Goal: Obtain resource: Obtain resource

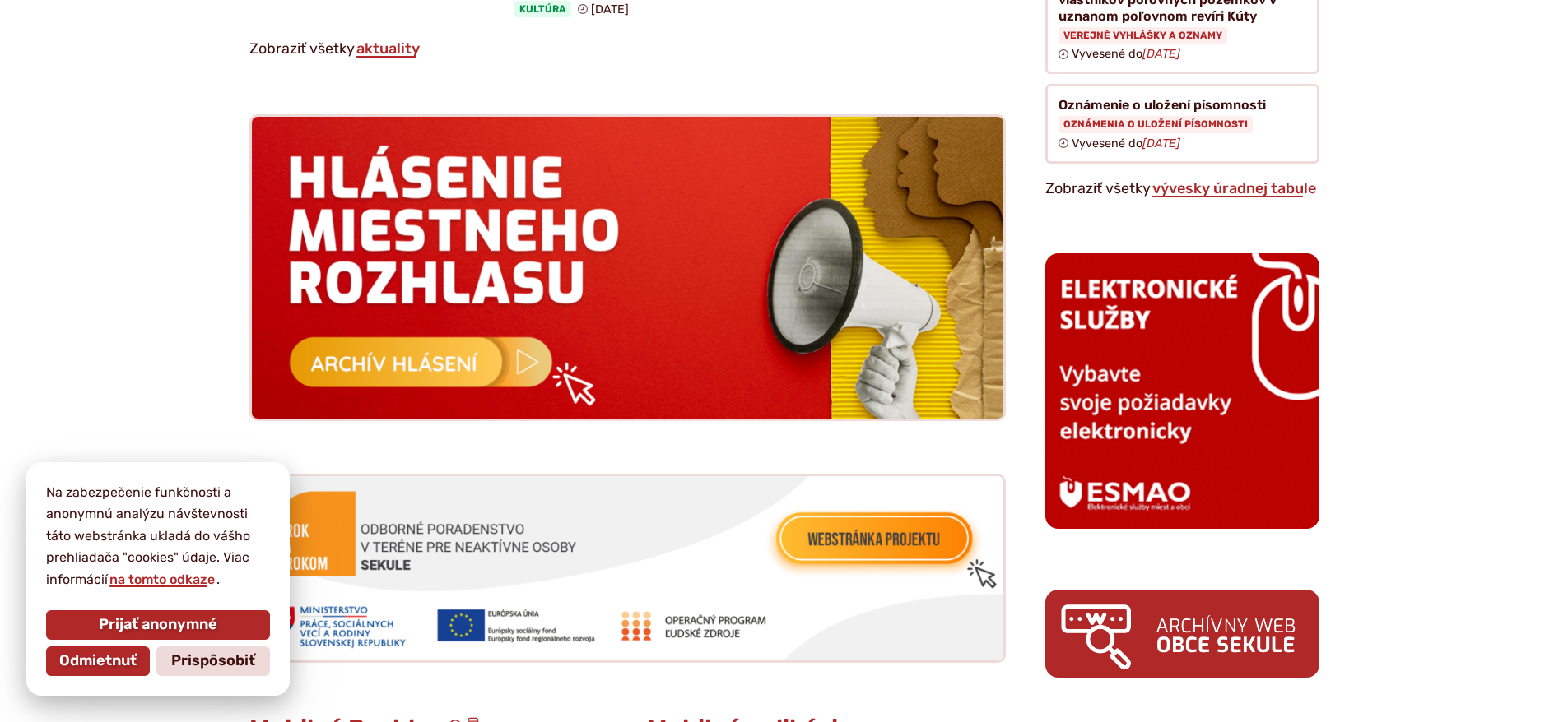
scroll to position [1563, 0]
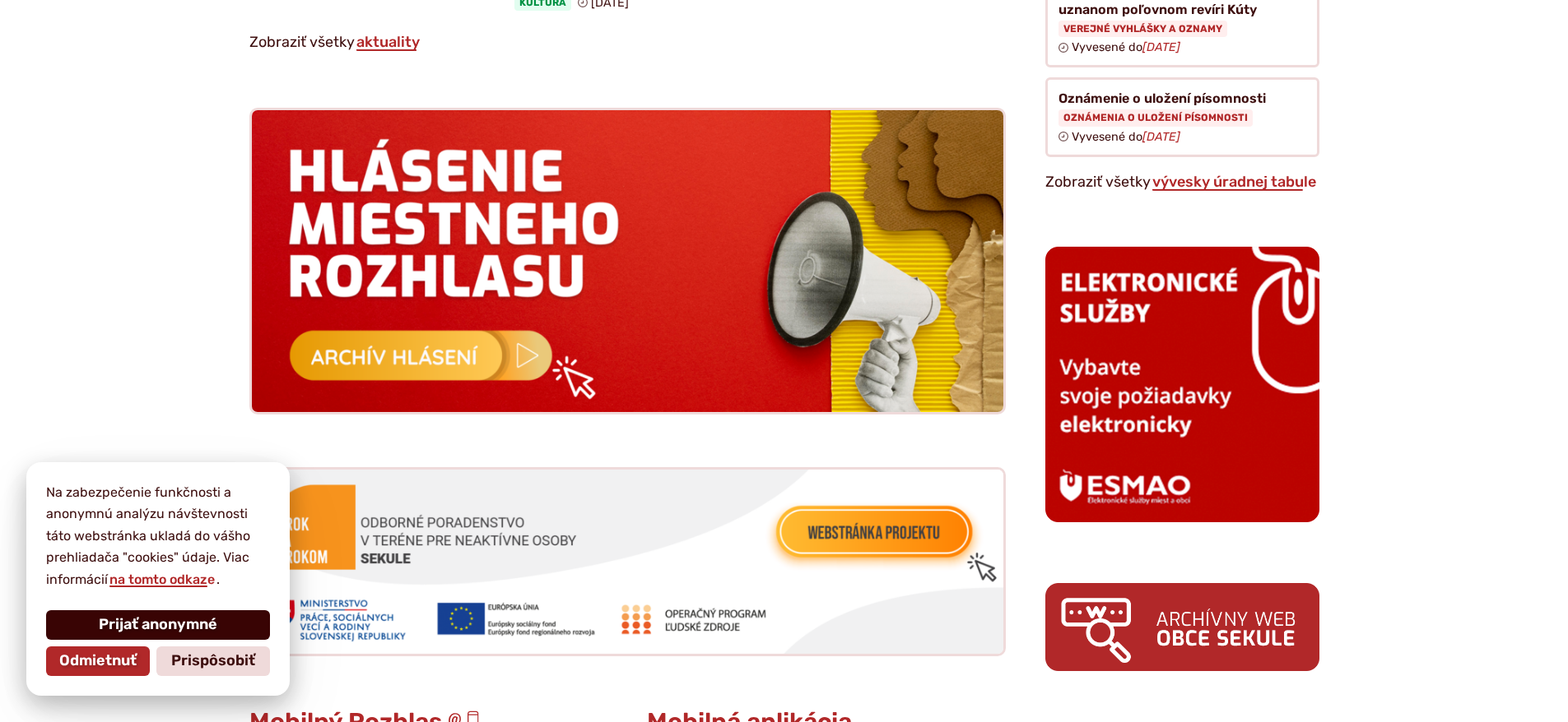
click at [113, 624] on span "Prijať anonymné" at bounding box center [158, 625] width 119 height 18
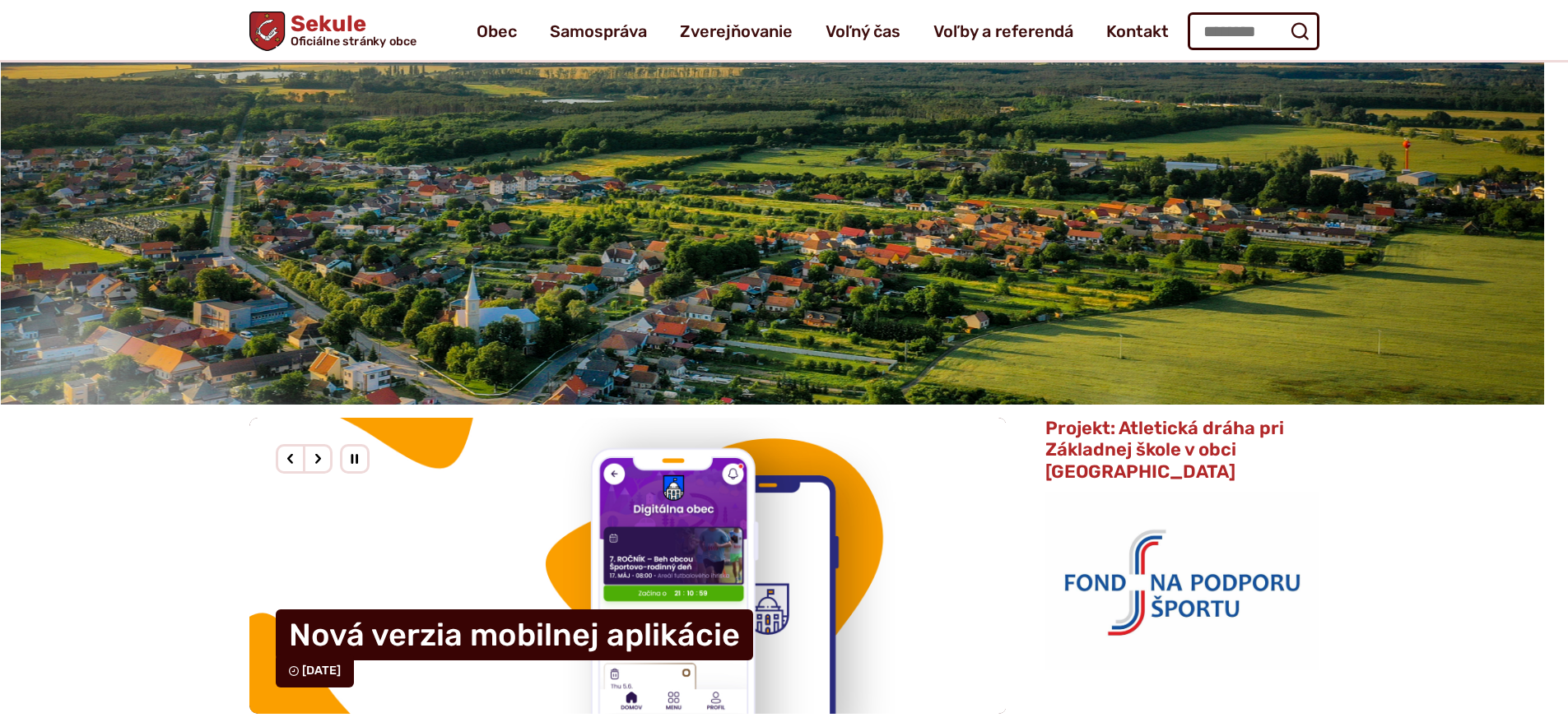
scroll to position [0, 0]
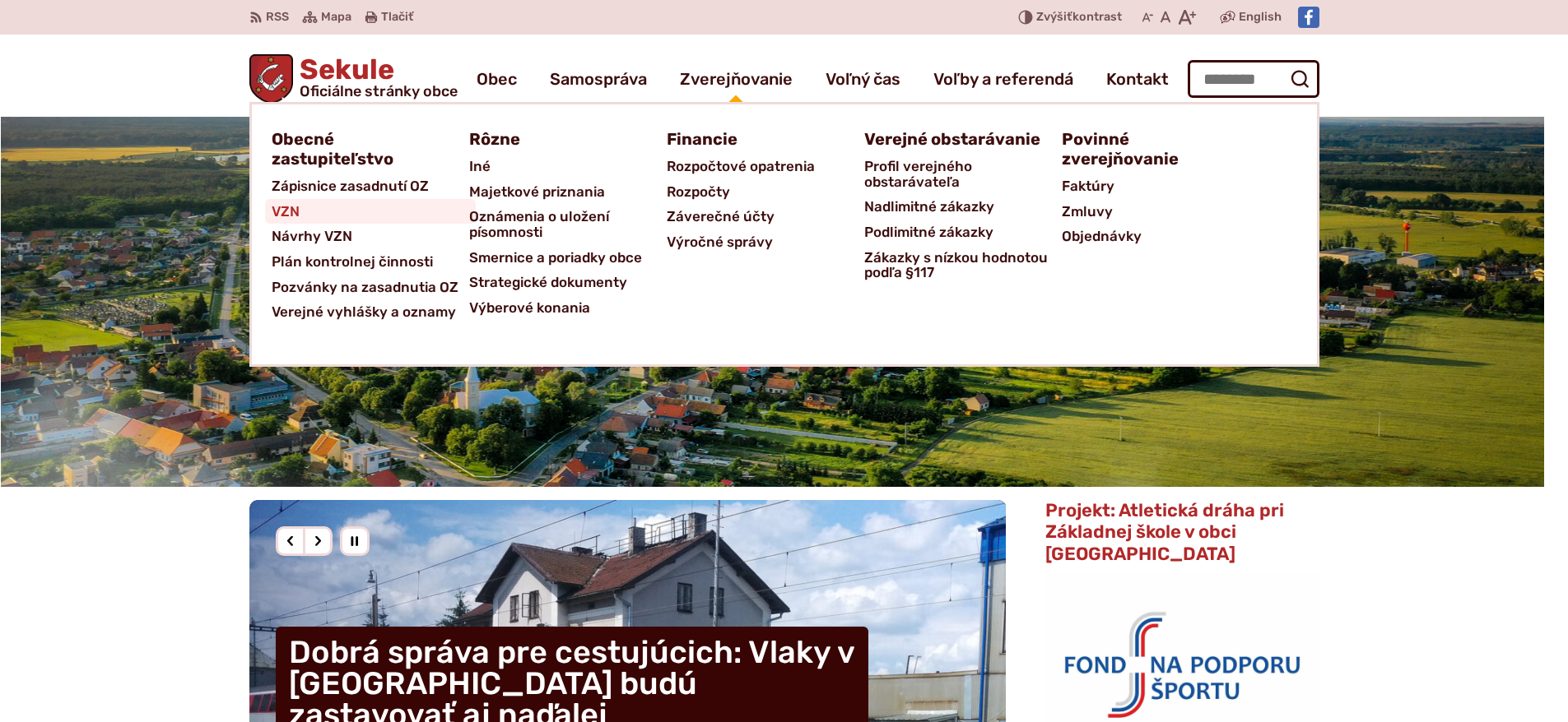
click at [277, 216] on span "VZN" at bounding box center [285, 212] width 28 height 26
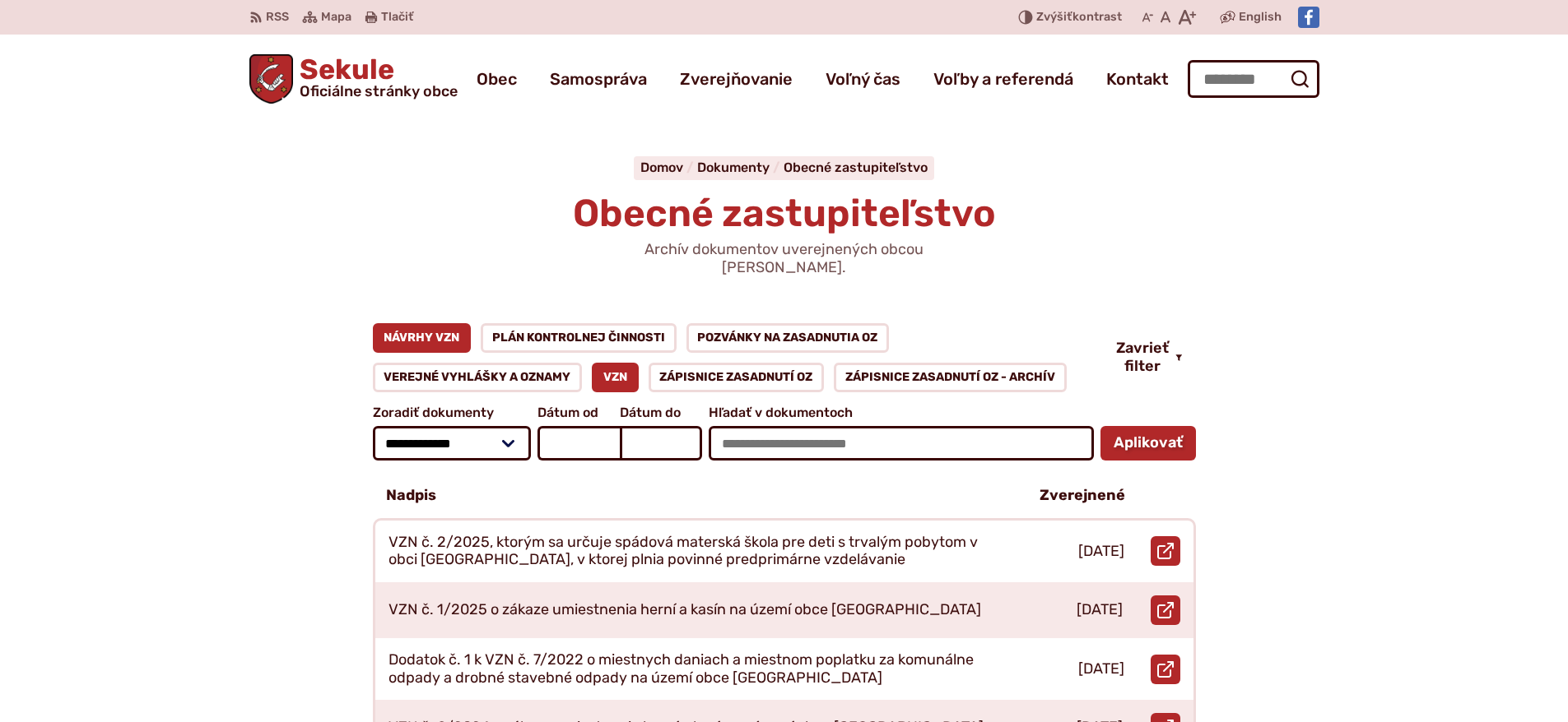
click at [447, 323] on link "Návrhy VZN" at bounding box center [422, 338] width 98 height 29
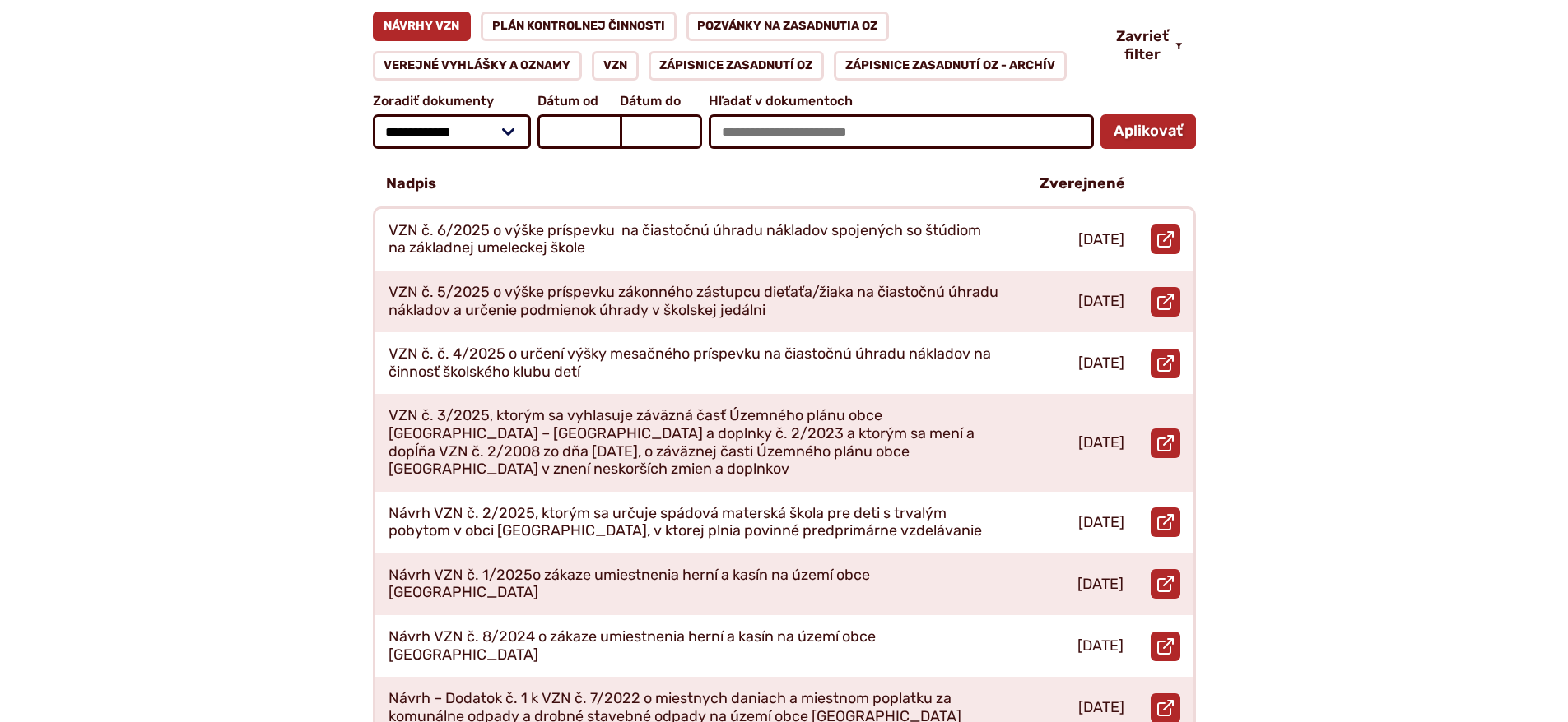
scroll to position [329, 0]
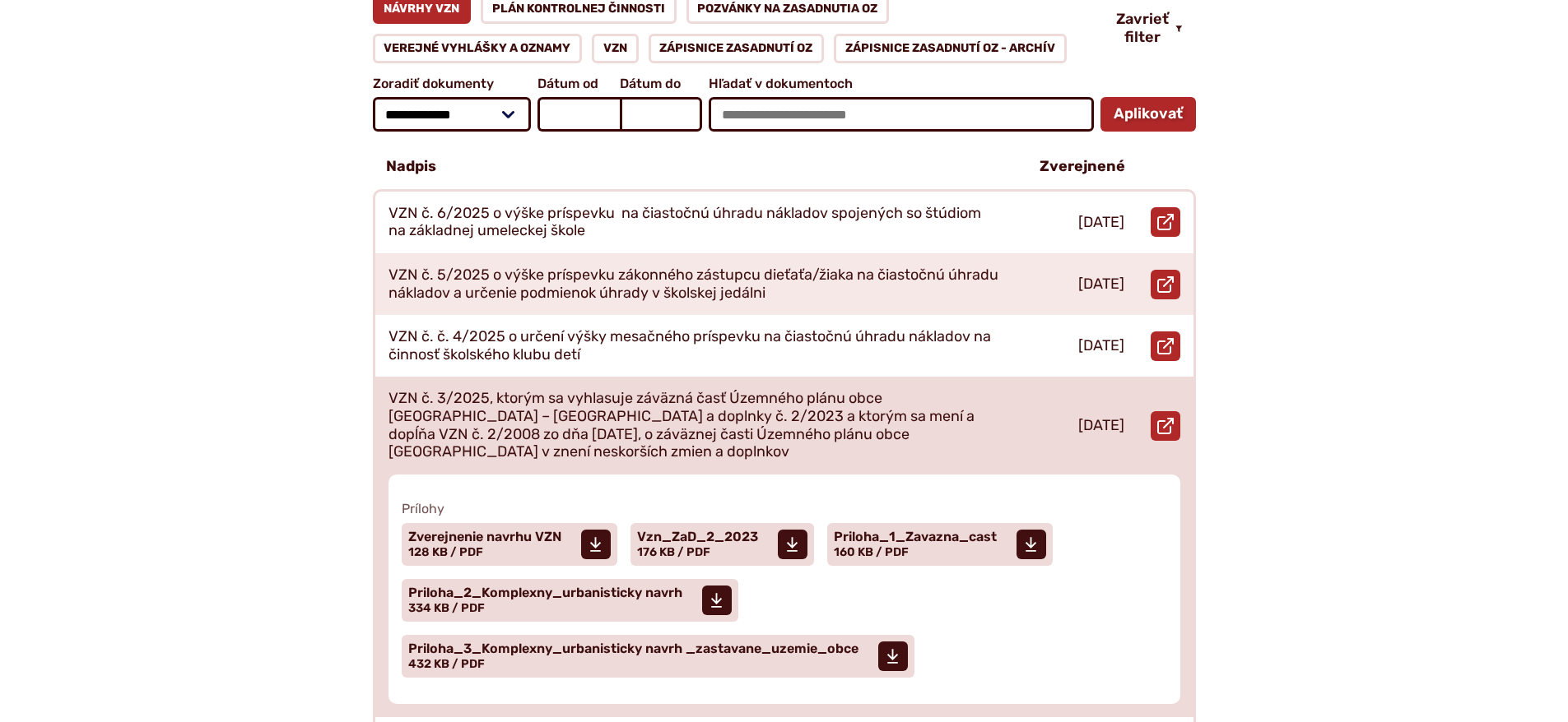
click at [705, 404] on p "VZN č. 3/2025, ktorým sa vyhlasuje záväzná časť Územného plánu obce [GEOGRAPHIC…" at bounding box center [694, 425] width 612 height 71
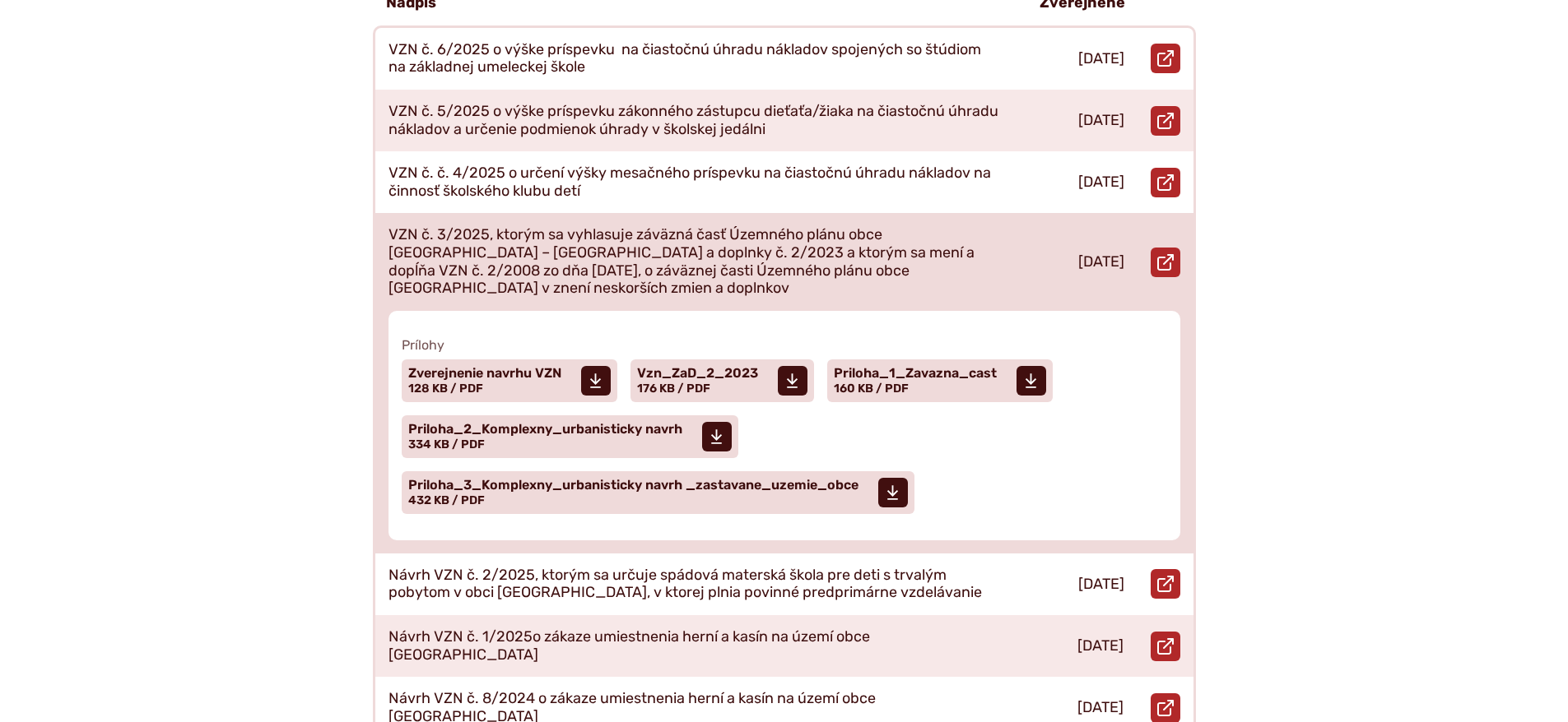
scroll to position [493, 0]
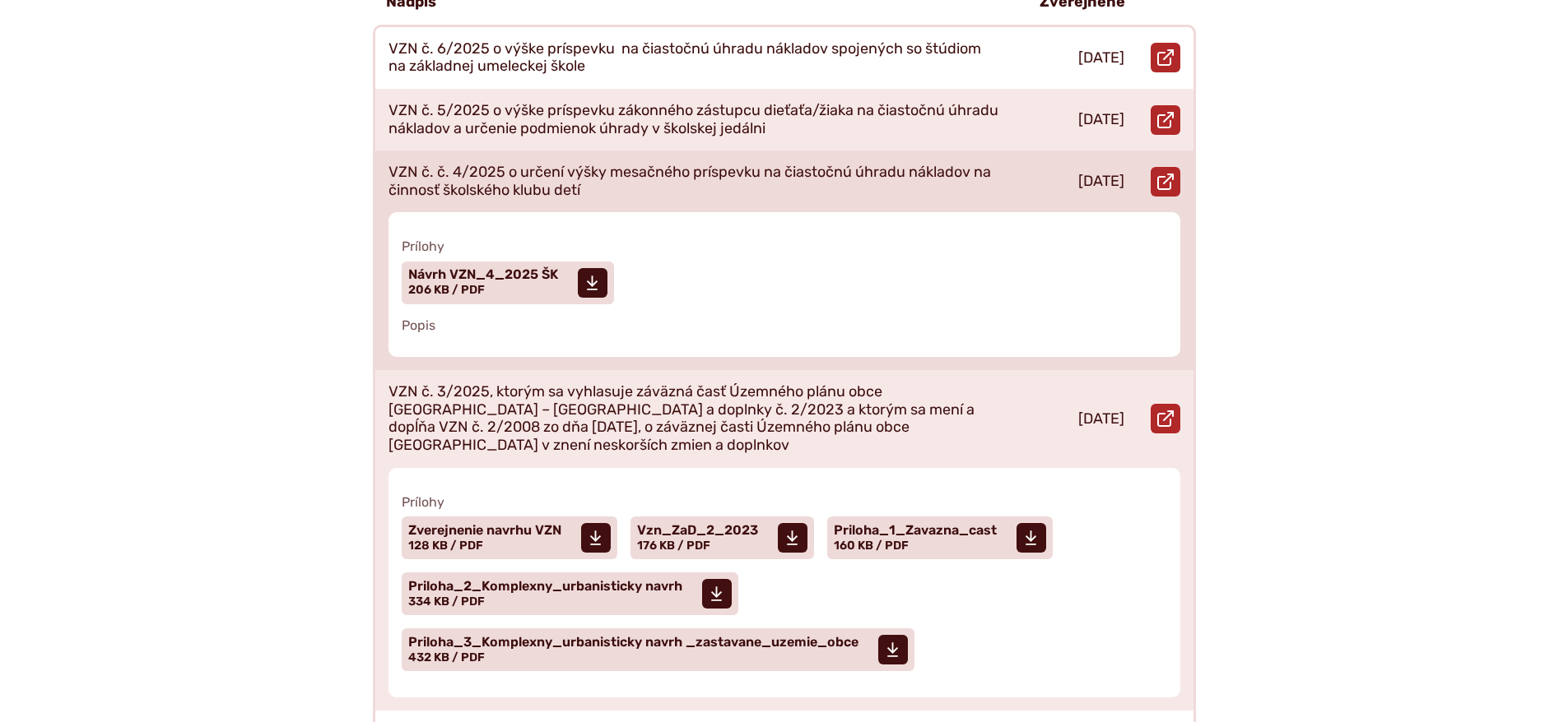
click at [932, 164] on p "VZN č. č. 4/2025 o určení výšky mesačného príspevku na čiastočnú úhradu náklado…" at bounding box center [694, 182] width 612 height 35
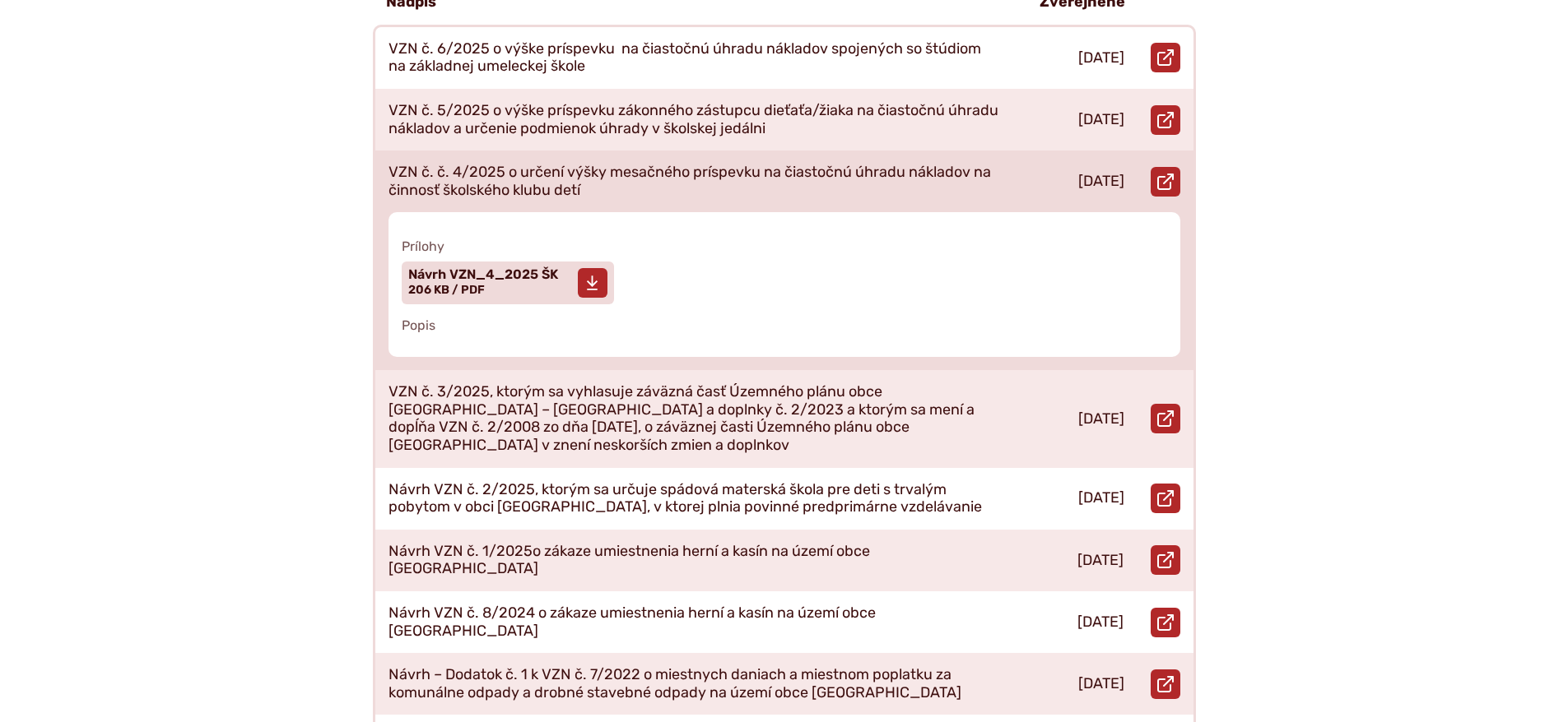
click at [585, 268] on span at bounding box center [592, 283] width 29 height 29
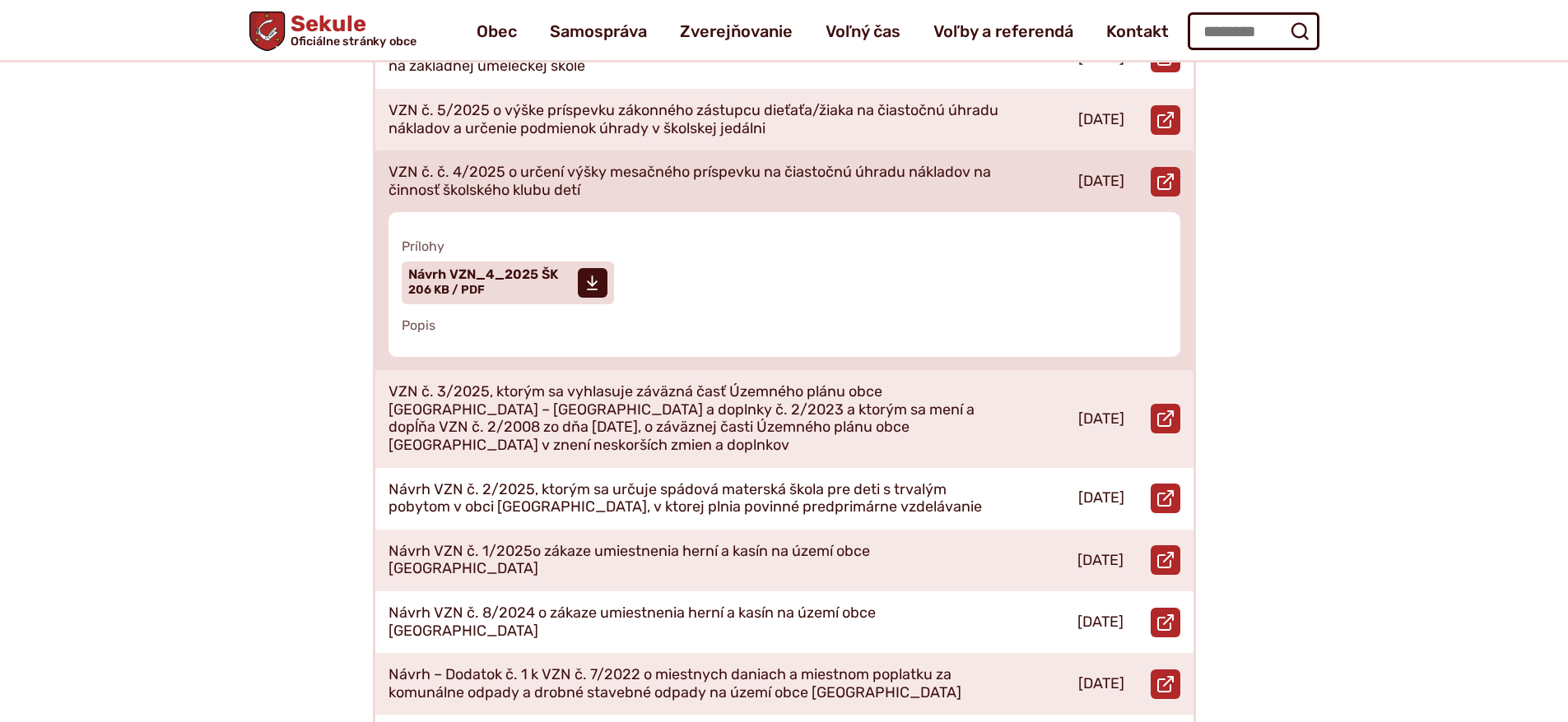
scroll to position [411, 0]
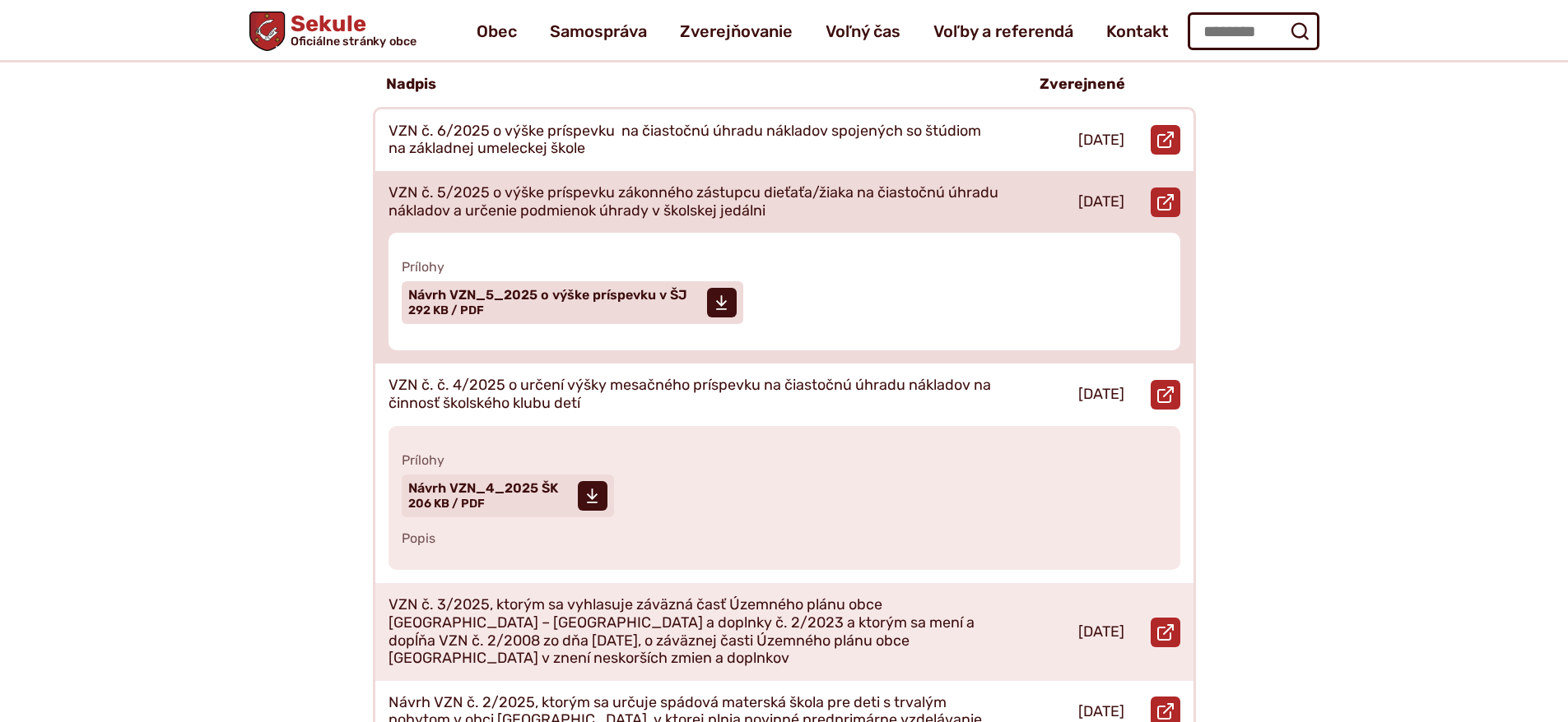
click at [807, 184] on p "VZN č. 5/2025 o výške príspevku zákonného zástupcu dieťaťa/žiaka na čiastočnú ú…" at bounding box center [694, 202] width 612 height 35
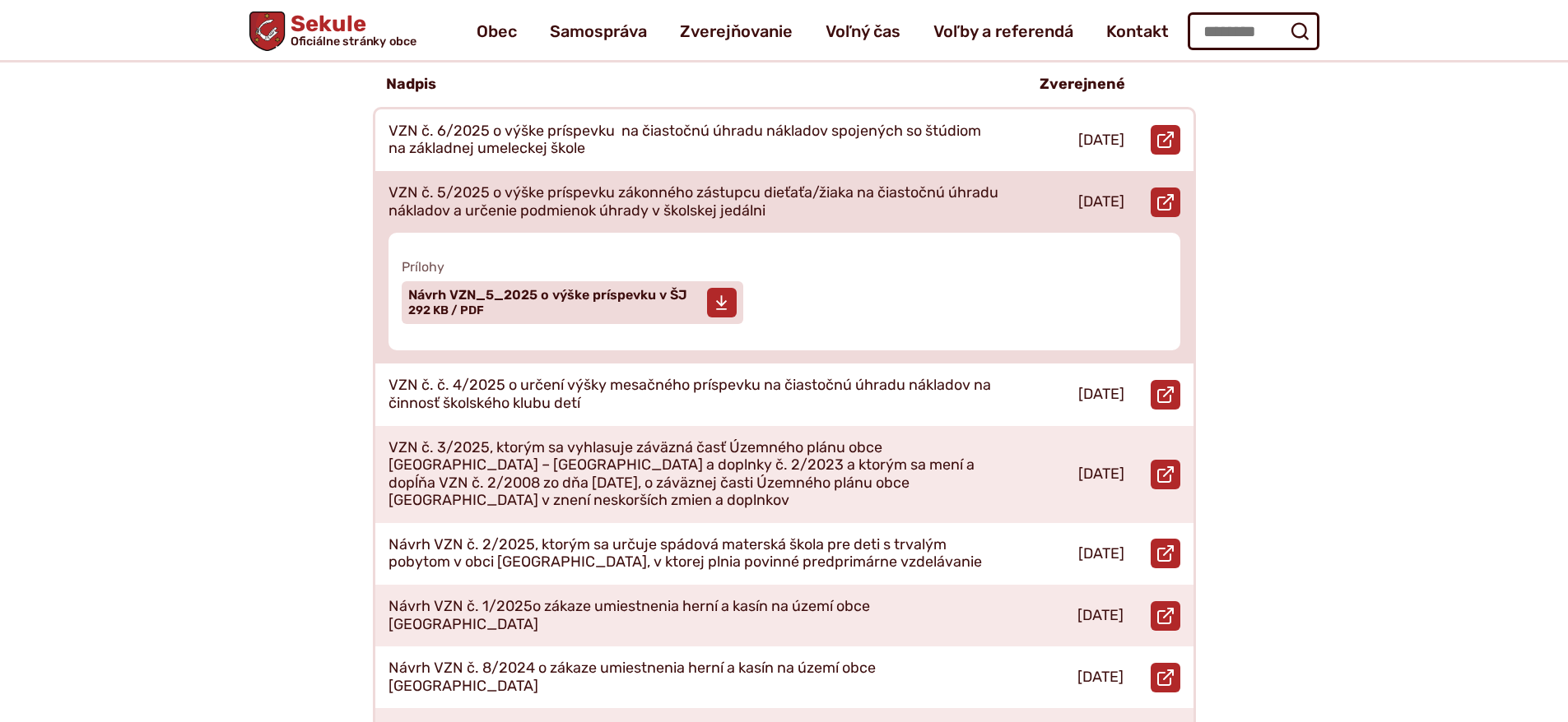
click at [605, 289] on span "Návrh VZN_5_2025 o výške príspevku v ŠJ" at bounding box center [548, 295] width 279 height 13
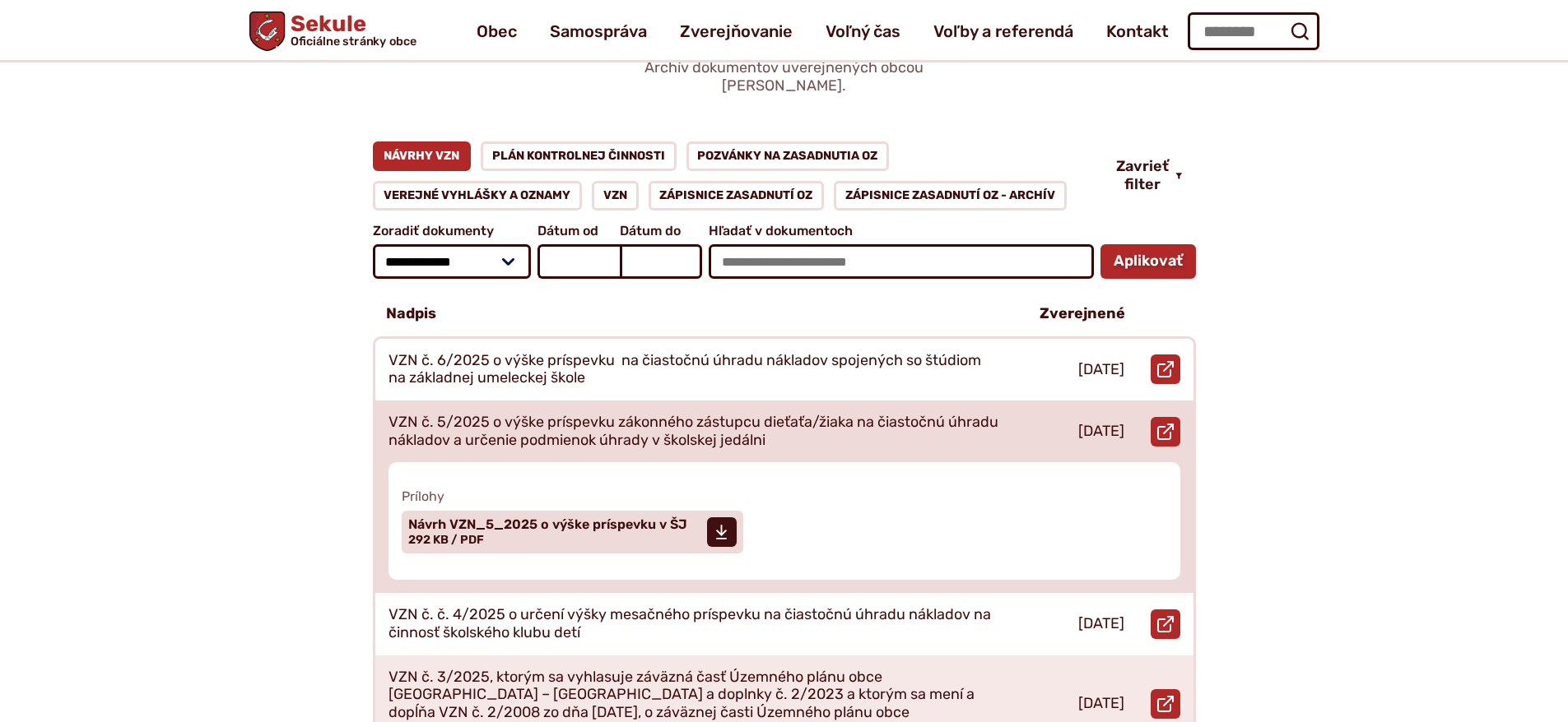
scroll to position [165, 0]
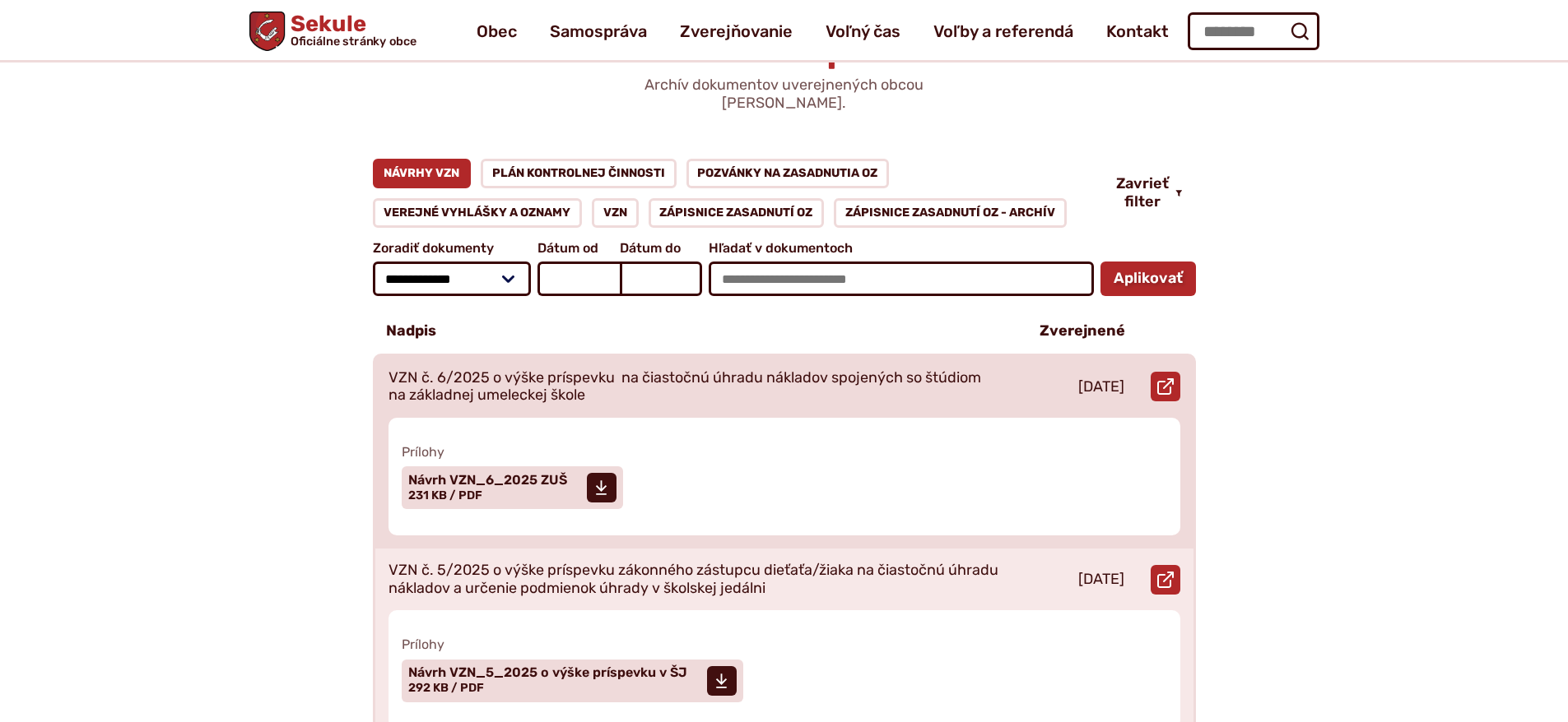
click at [880, 369] on p "VZN č. 6/2025 o výške príspevku na čiastočnú úhradu nákladov spojených so štúdi…" at bounding box center [694, 387] width 612 height 35
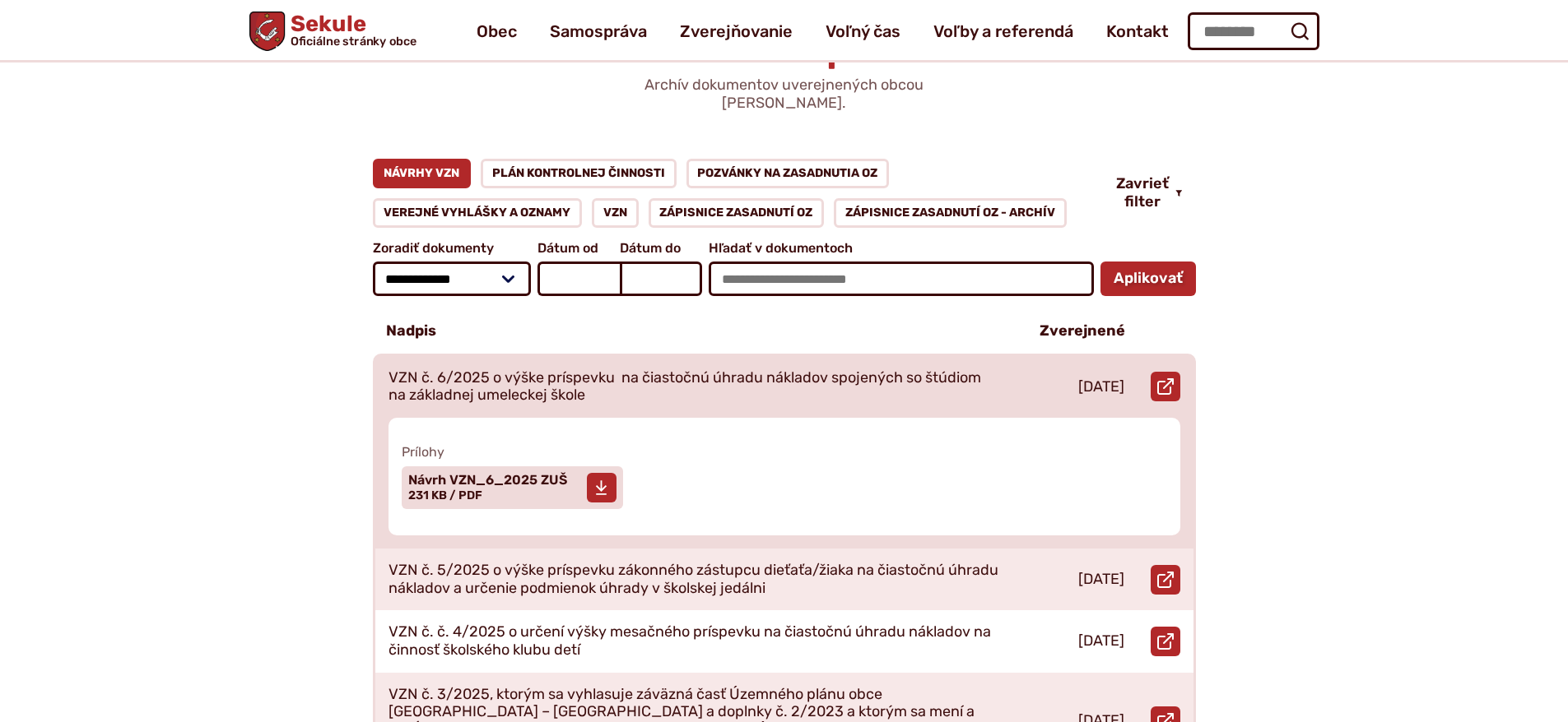
click at [472, 474] on span "Návrh VZN_6_2025 ZUŠ" at bounding box center [488, 480] width 159 height 13
